Goal: Task Accomplishment & Management: Complete application form

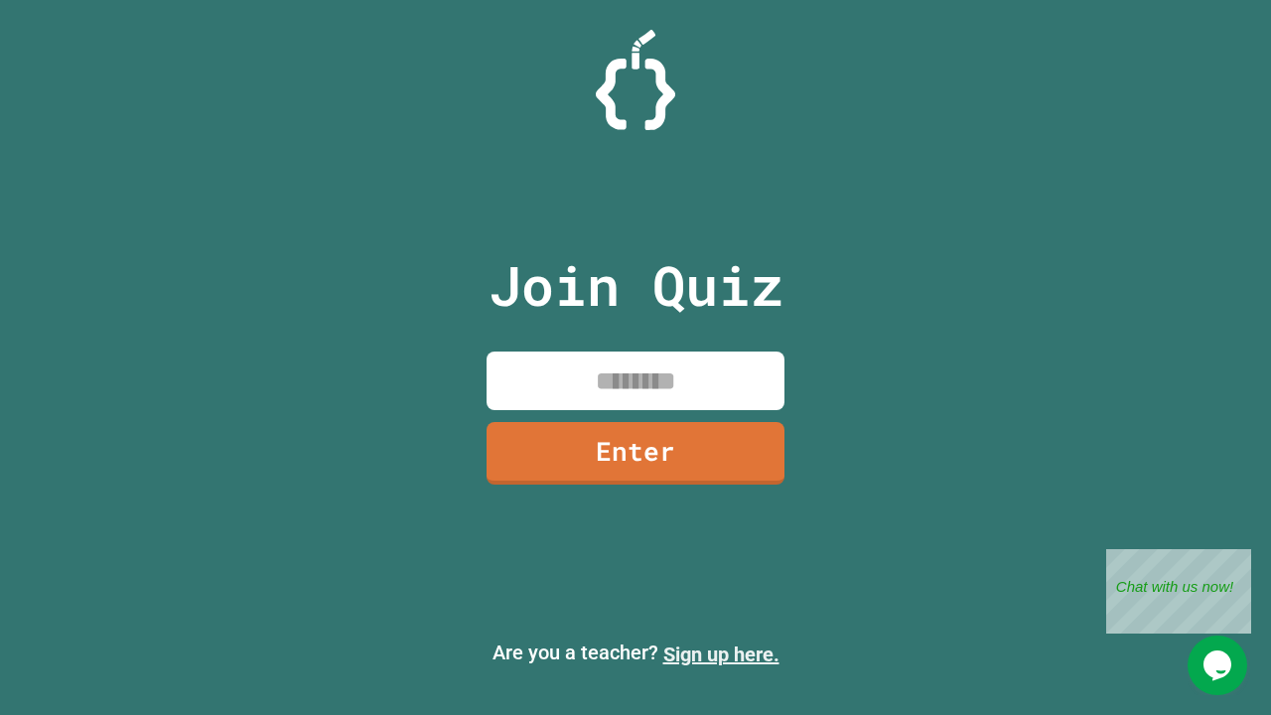
click at [721, 654] on link "Sign up here." at bounding box center [721, 654] width 116 height 24
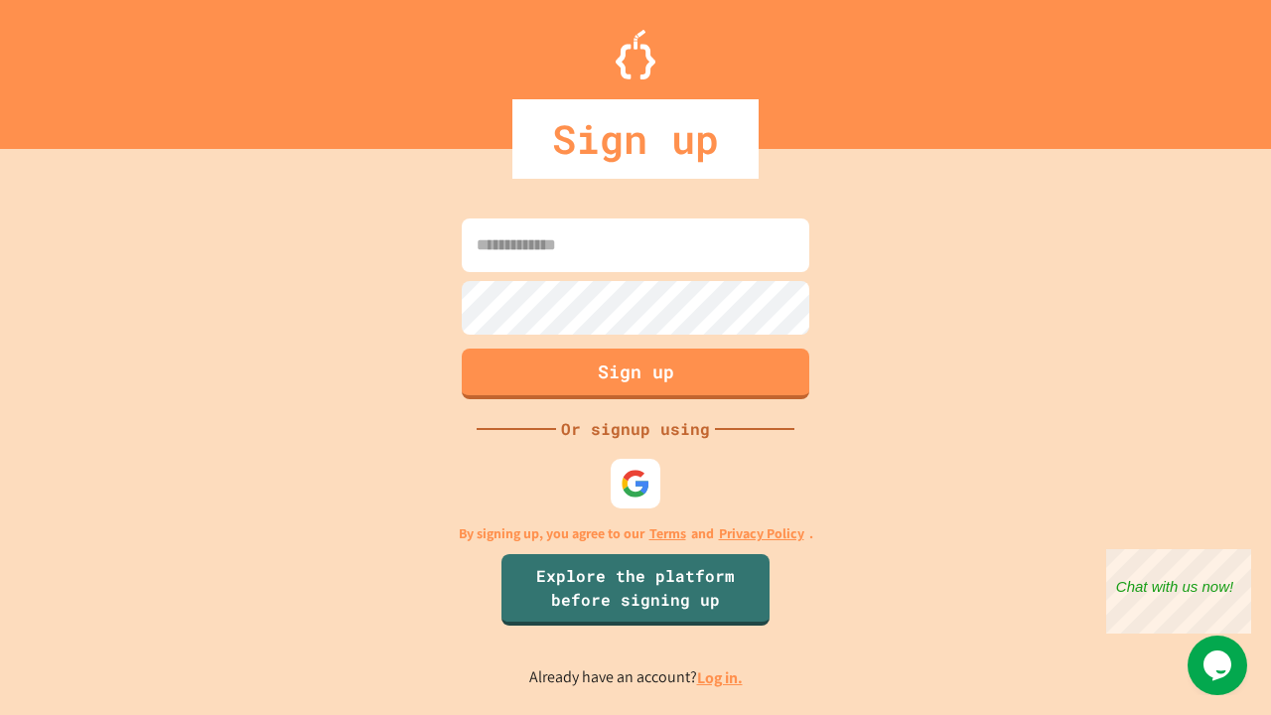
click at [721, 677] on link "Log in." at bounding box center [720, 677] width 46 height 21
